Goal: Navigation & Orientation: Find specific page/section

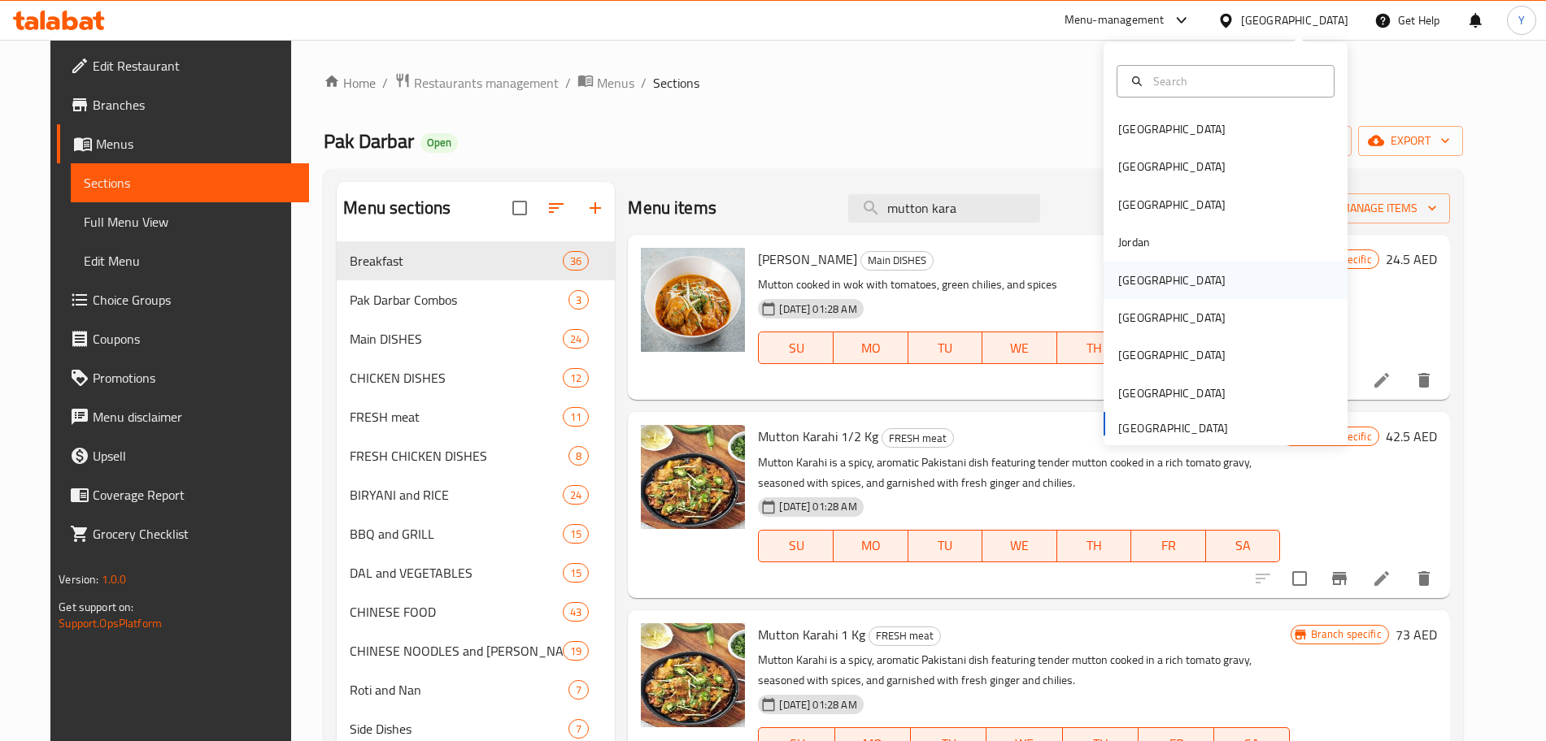
click at [1120, 273] on div "[GEOGRAPHIC_DATA]" at bounding box center [1171, 281] width 107 height 18
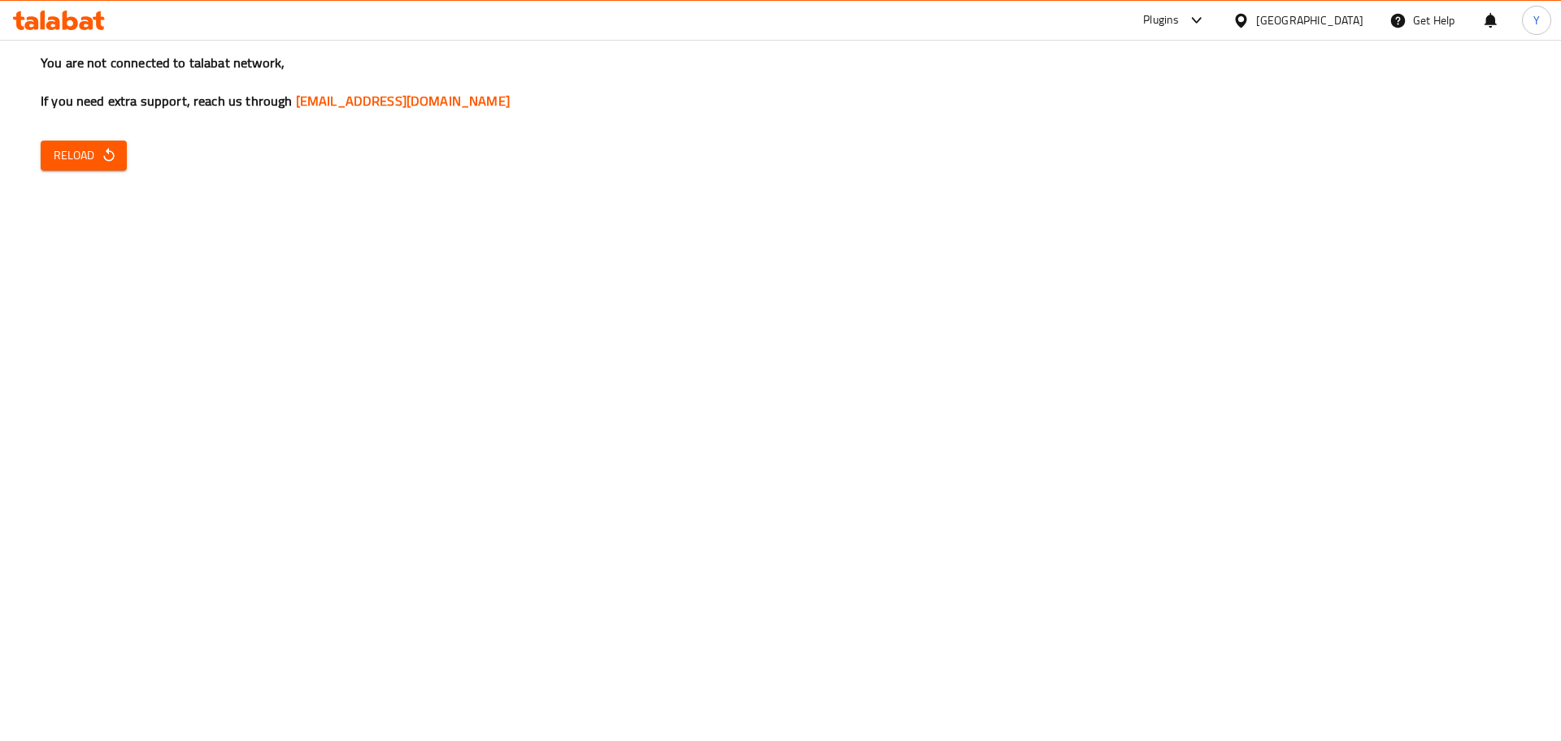
click at [93, 166] on button "Reload" at bounding box center [84, 156] width 86 height 30
click at [81, 161] on span "Reload" at bounding box center [84, 156] width 60 height 20
